Goal: Information Seeking & Learning: Learn about a topic

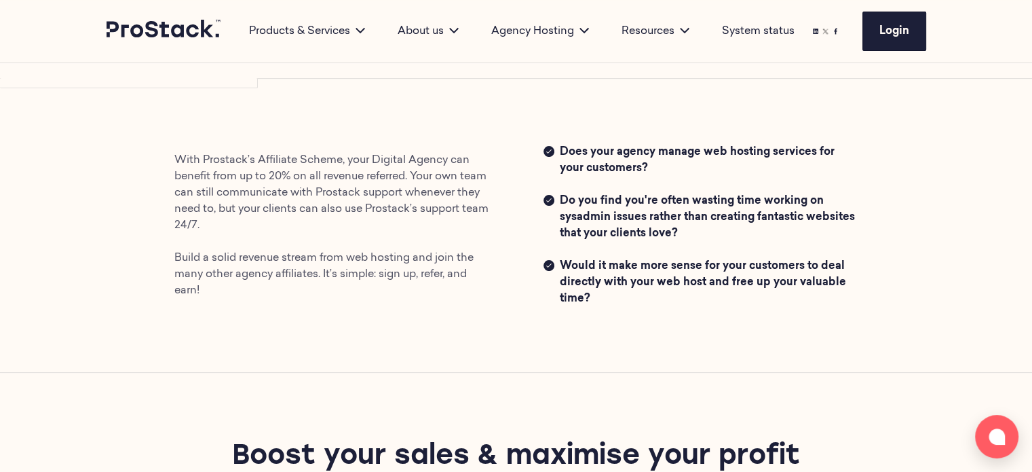
scroll to position [475, 0]
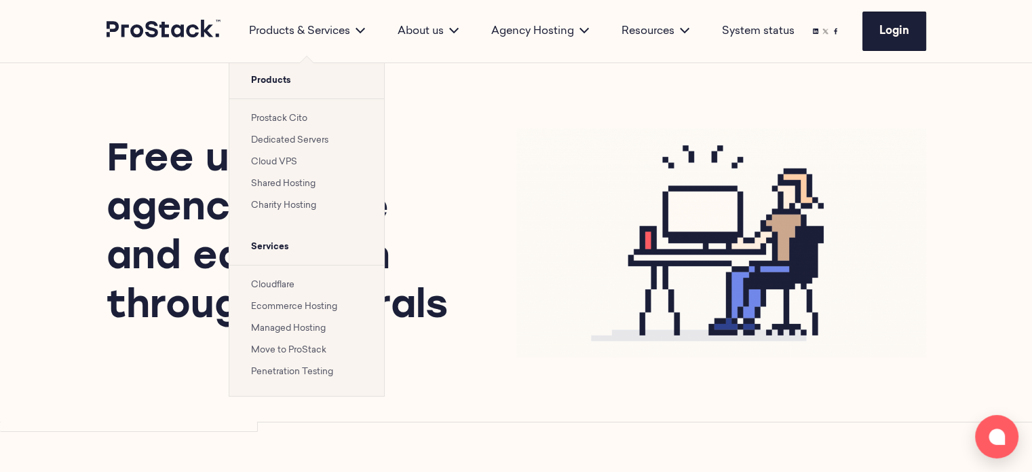
click at [288, 117] on link "Prostack Cito" at bounding box center [279, 118] width 56 height 9
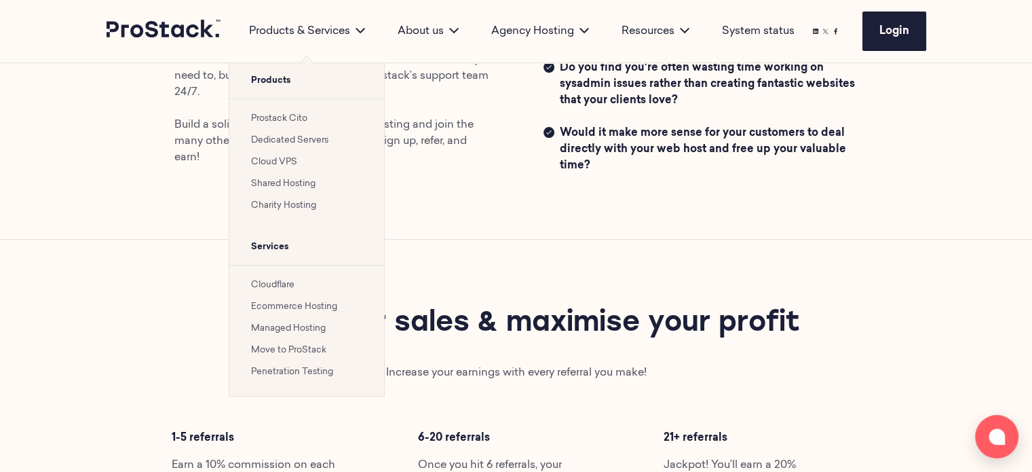
scroll to position [407, 0]
